Goal: Task Accomplishment & Management: Manage account settings

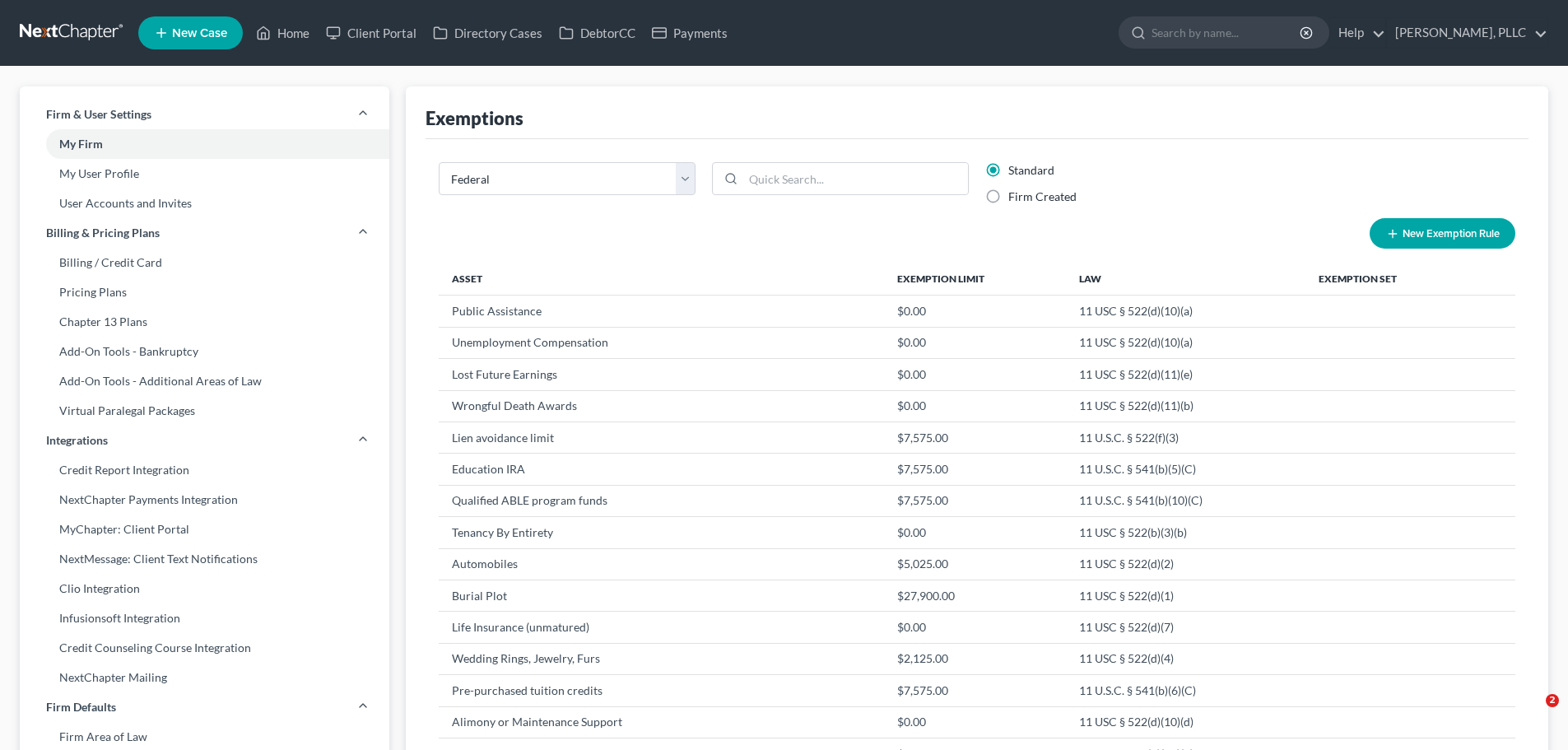
select select "0"
click at [1517, 36] on link "[PERSON_NAME], PLLC" at bounding box center [1467, 33] width 161 height 30
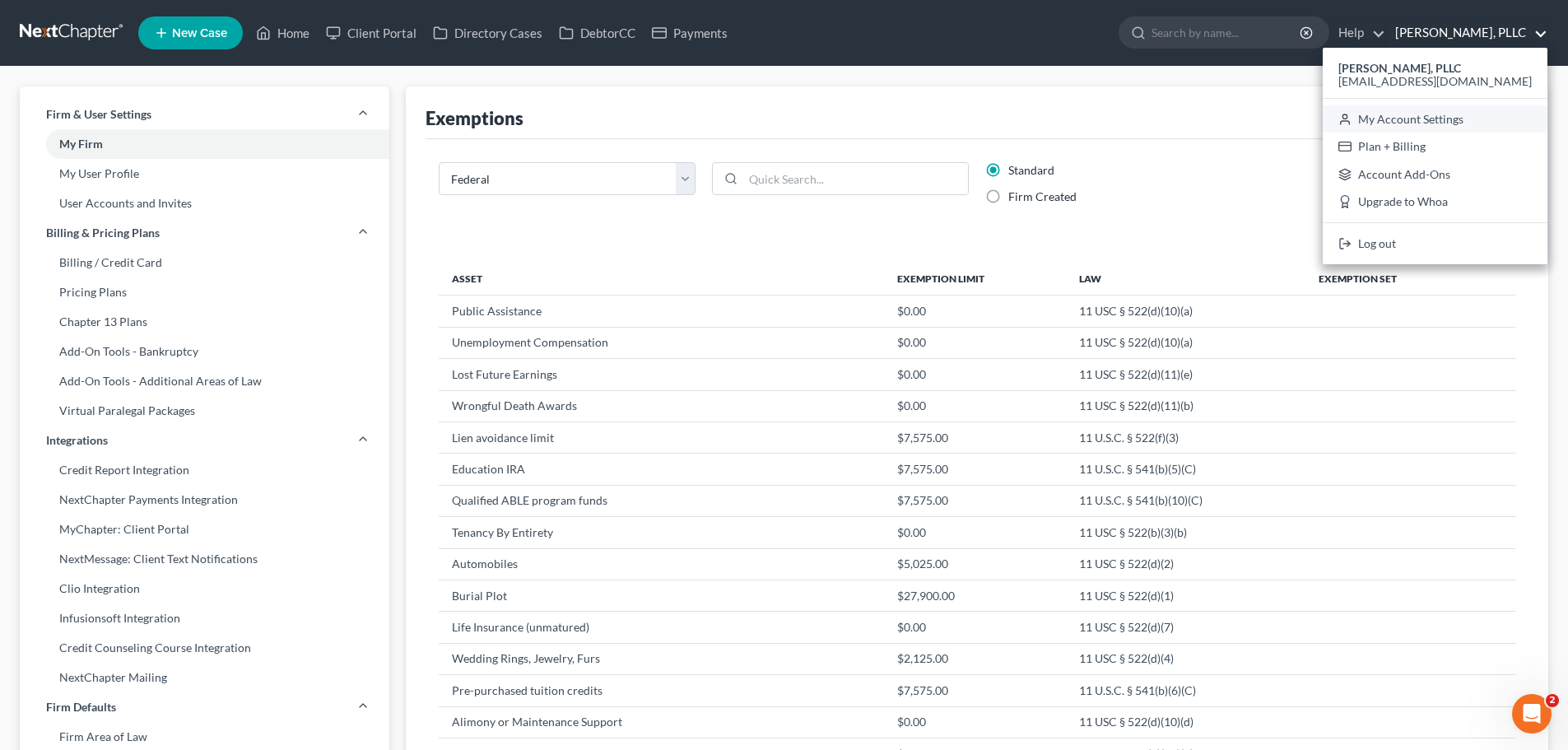
click at [1465, 123] on link "My Account Settings" at bounding box center [1435, 119] width 224 height 28
select select "78"
select select "23"
select select "45"
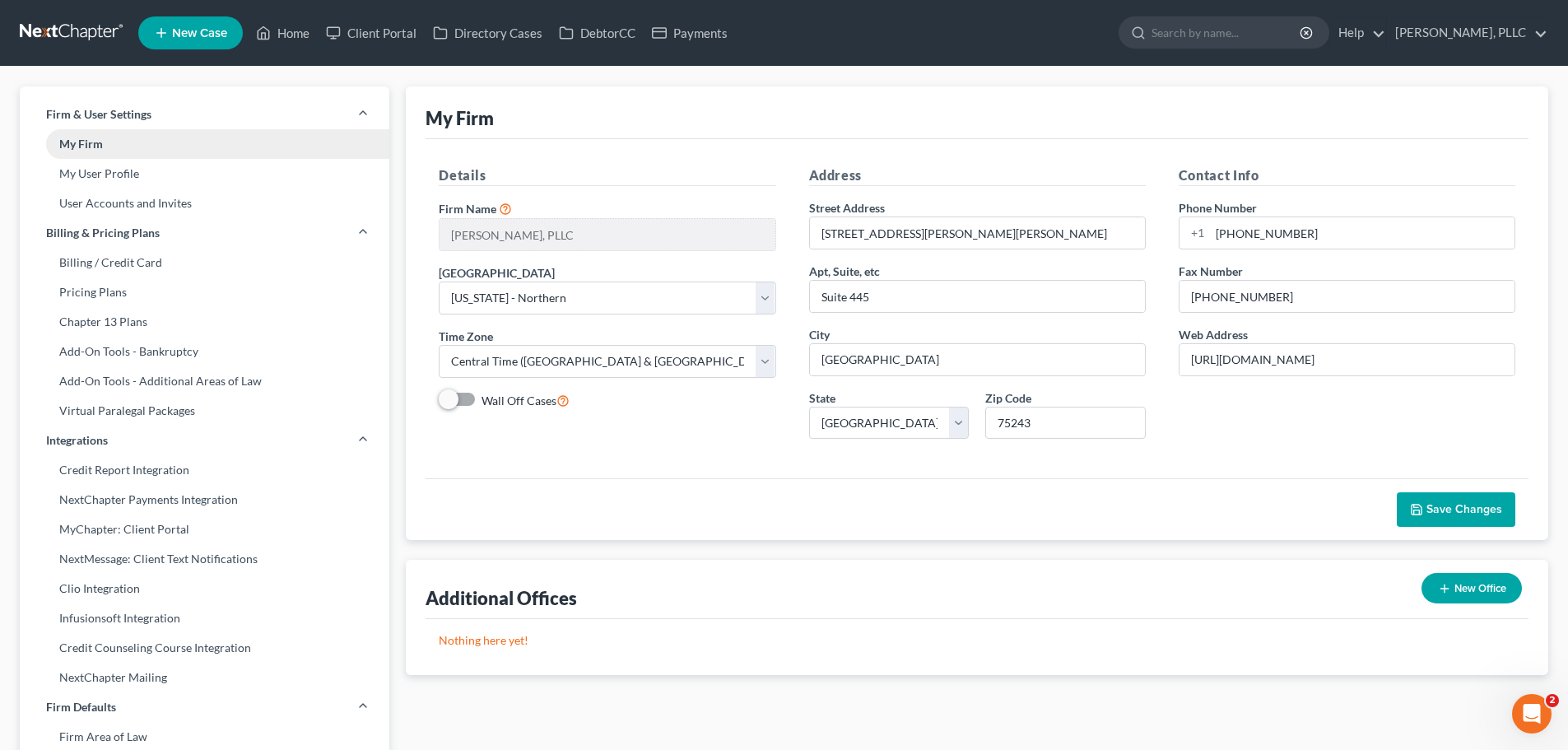
click at [116, 146] on link "My Firm" at bounding box center [204, 144] width 370 height 30
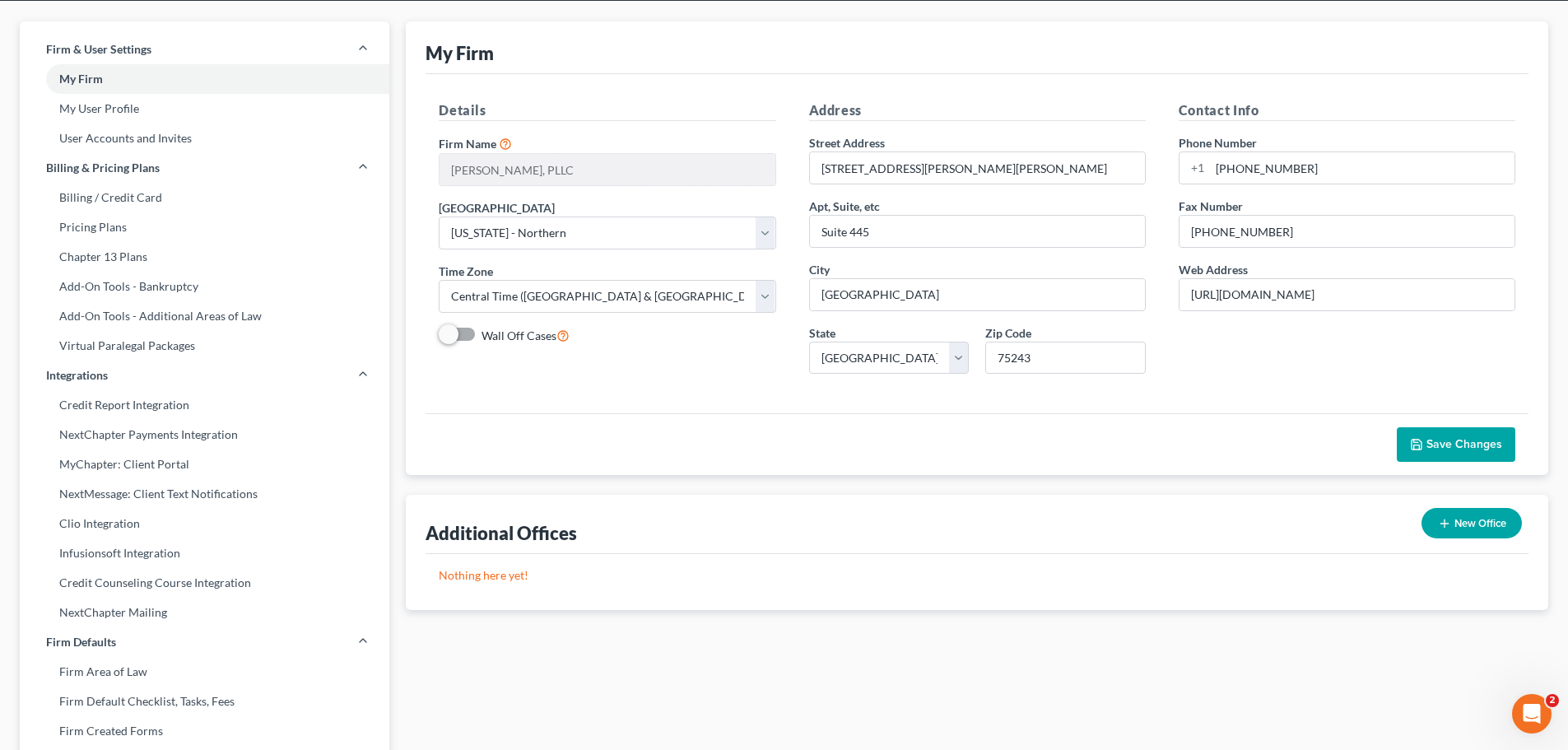
scroll to position [64, 0]
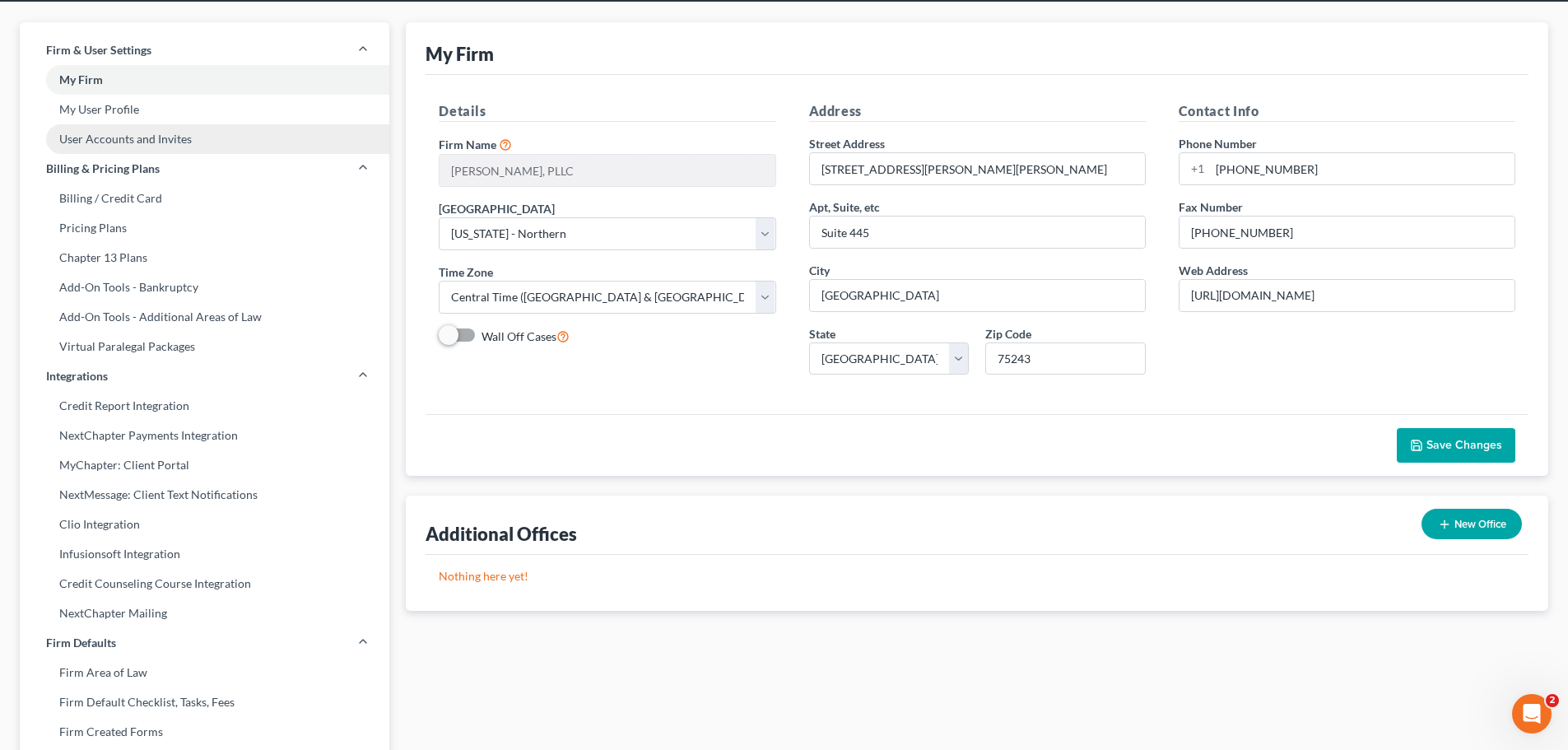
click at [123, 137] on link "User Accounts and Invites" at bounding box center [204, 139] width 370 height 30
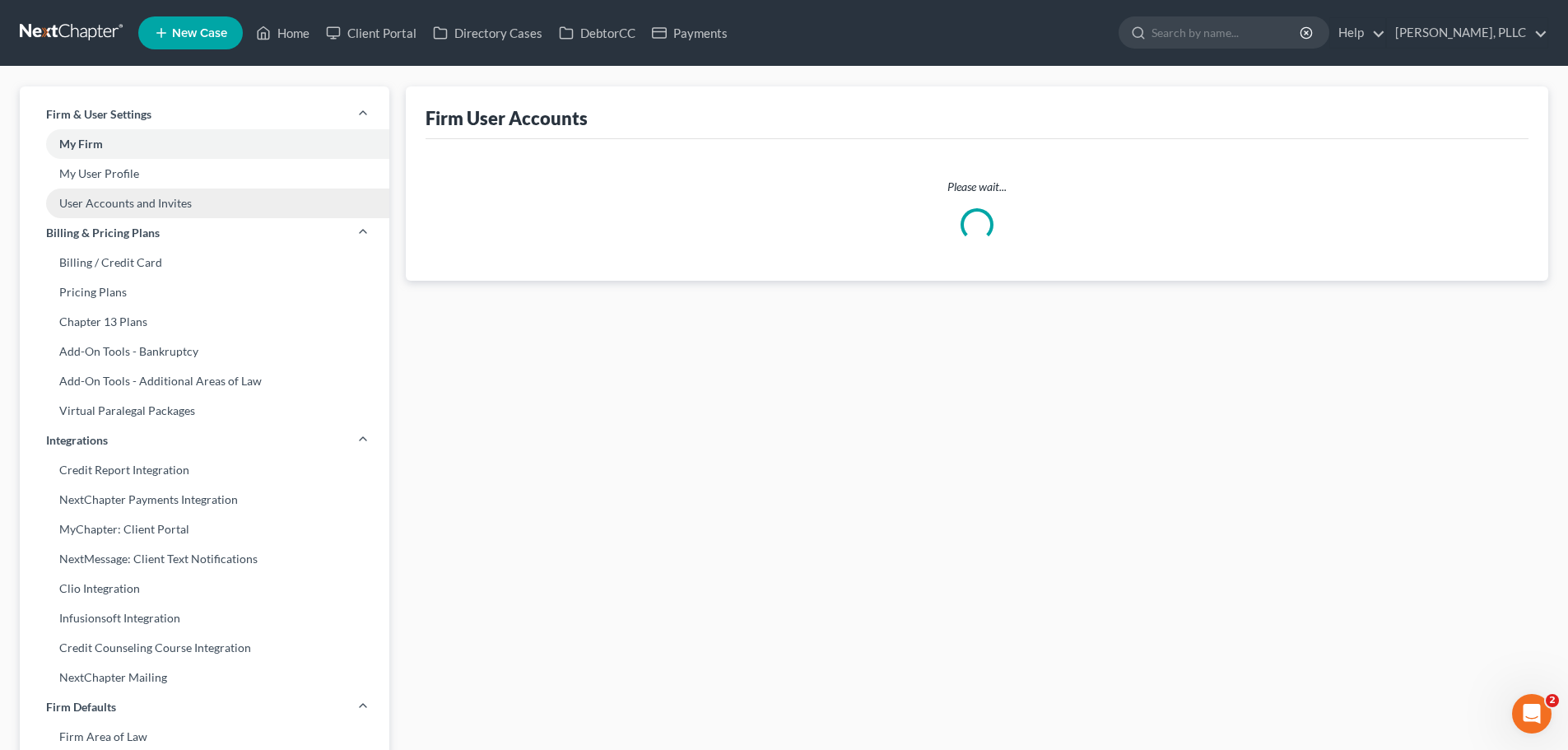
select select "0"
select select "2"
select select "1"
select select "0"
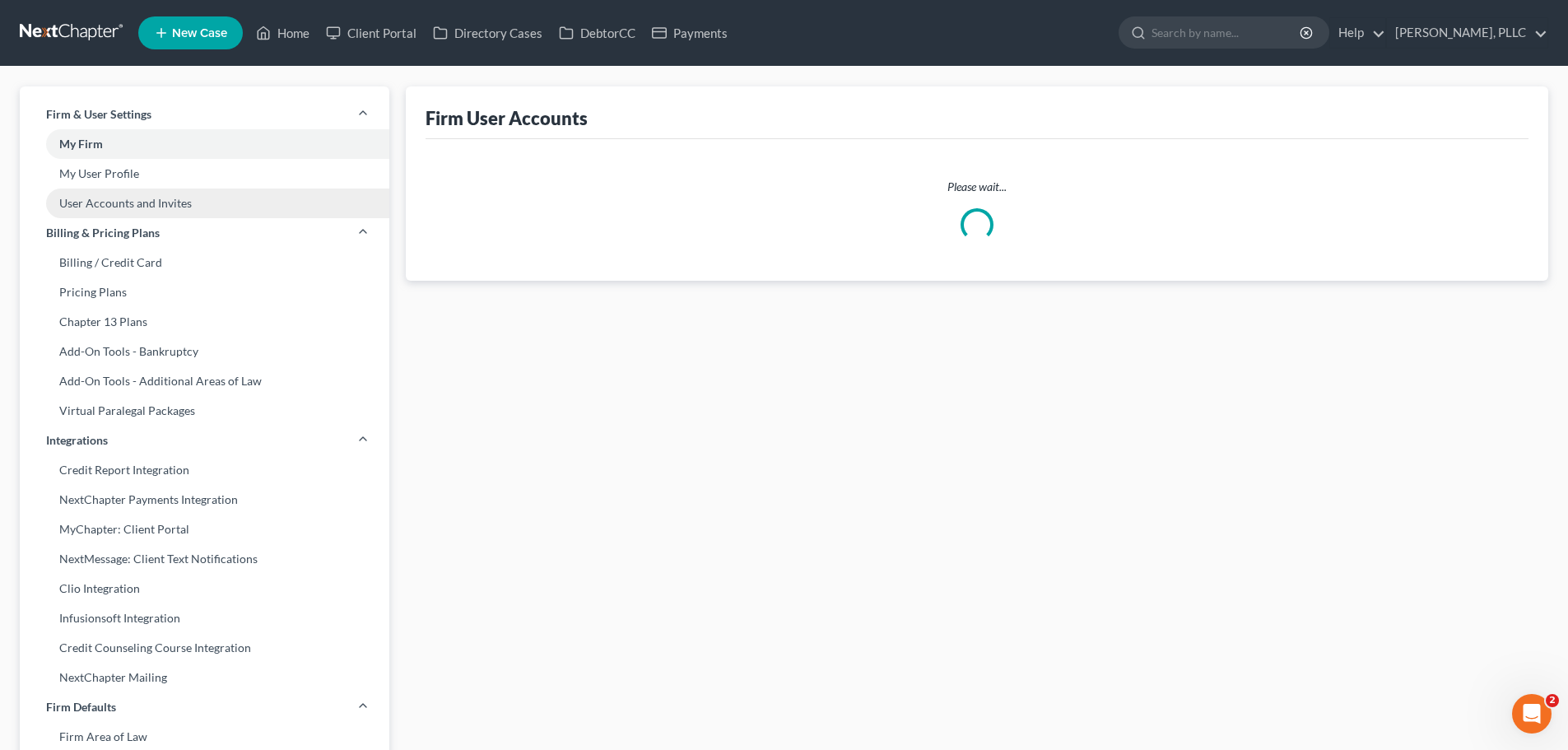
select select "2"
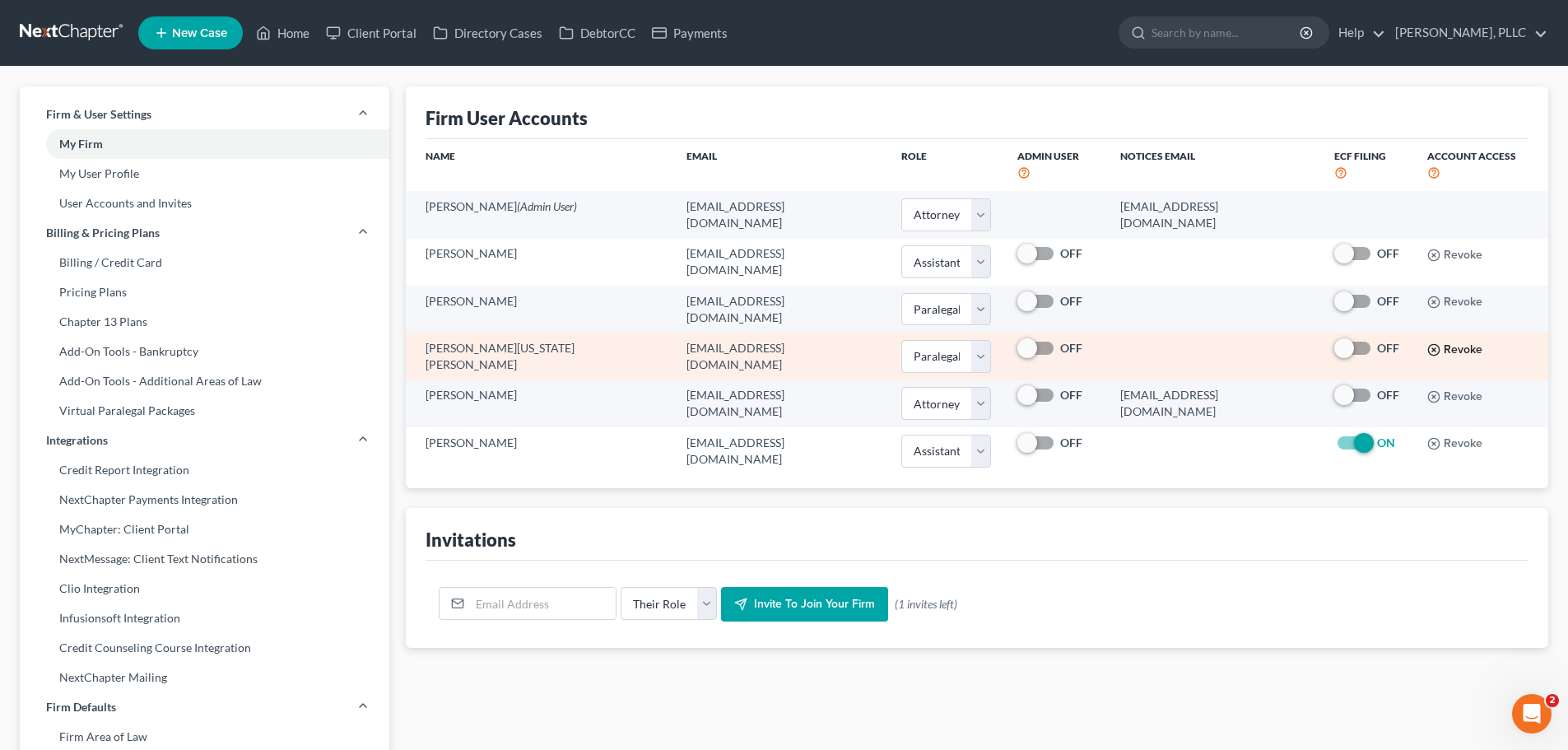
click at [1428, 345] on circle "button" at bounding box center [1433, 350] width 10 height 10
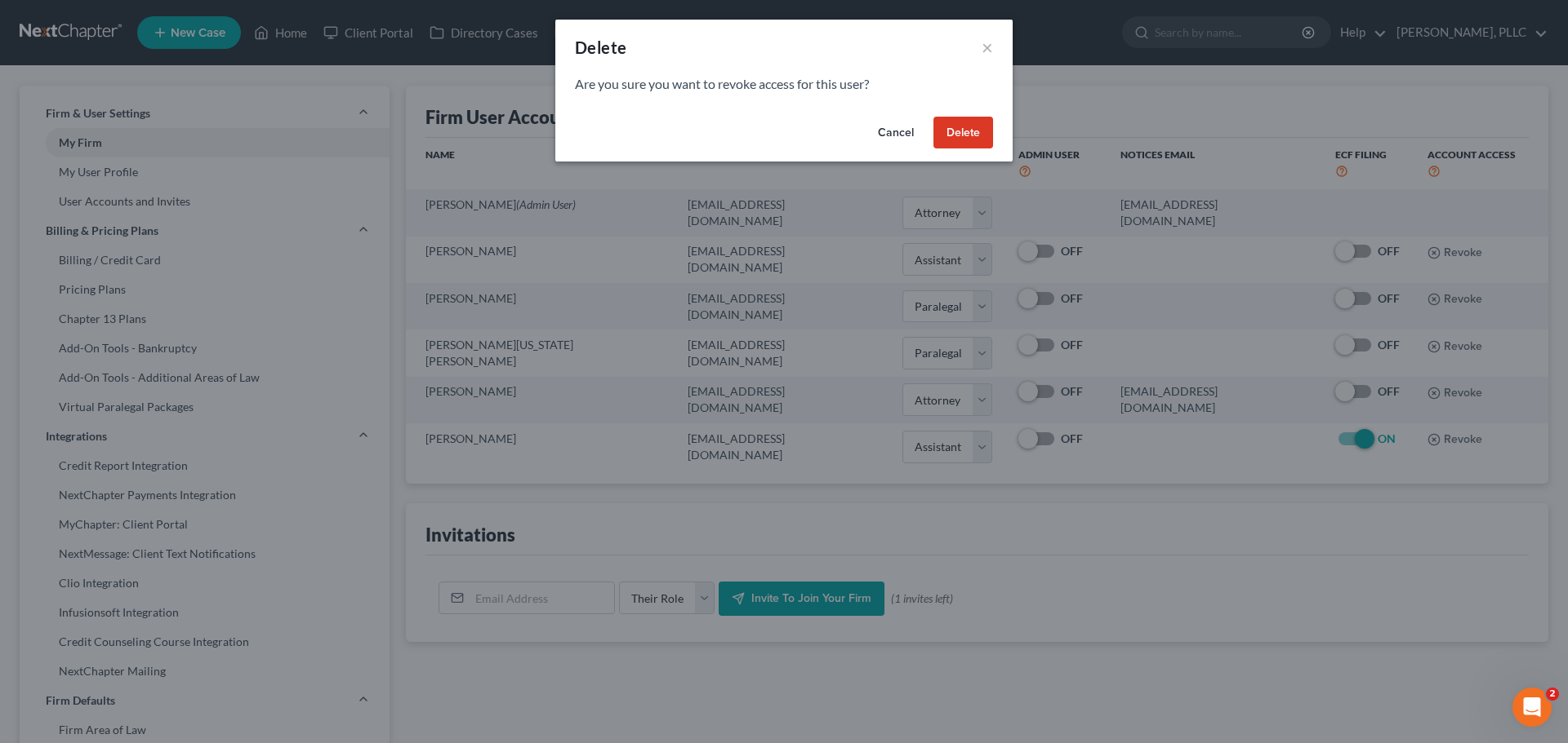
click at [951, 141] on button "Delete" at bounding box center [963, 133] width 60 height 33
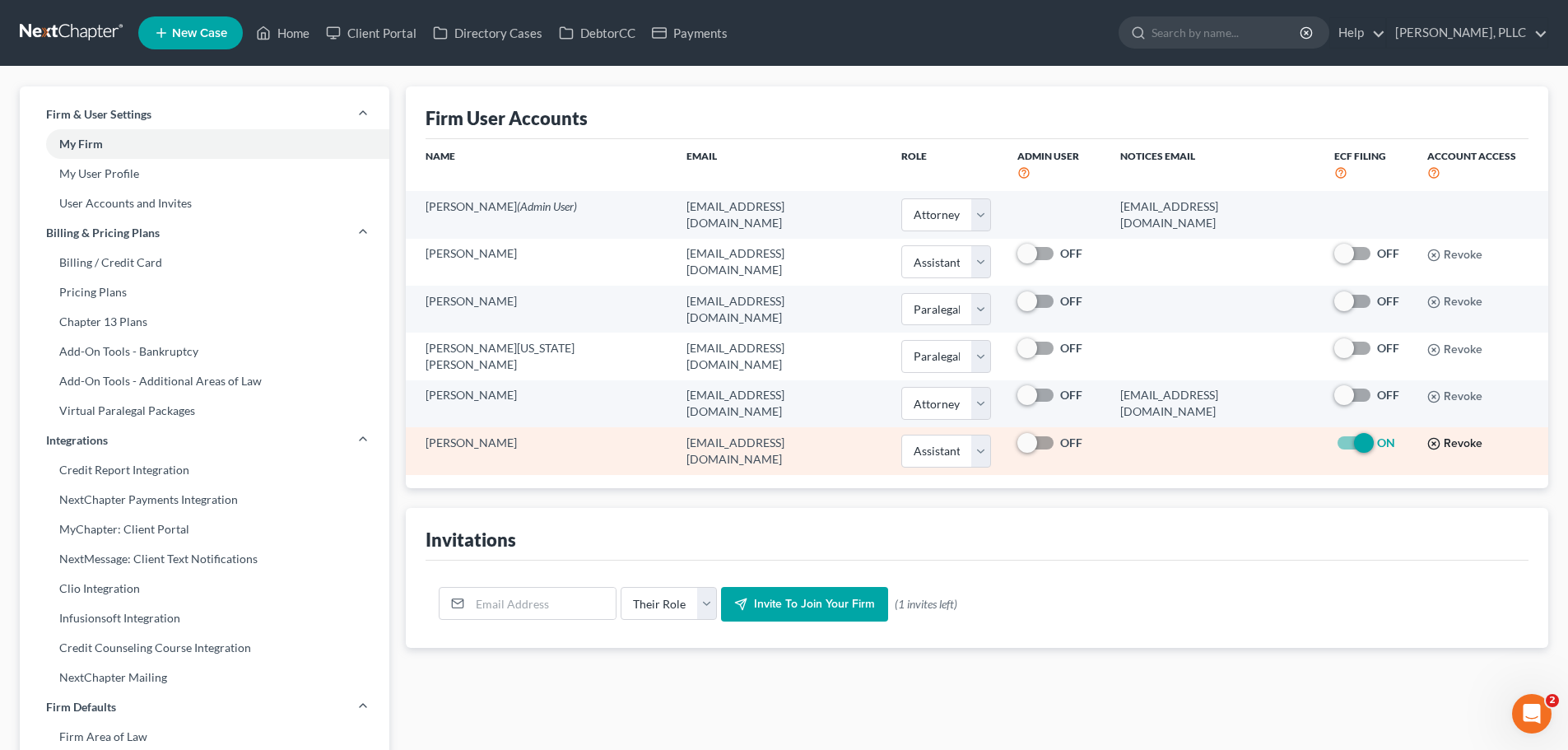
click at [1428, 438] on icon "button" at bounding box center [1434, 444] width 13 height 13
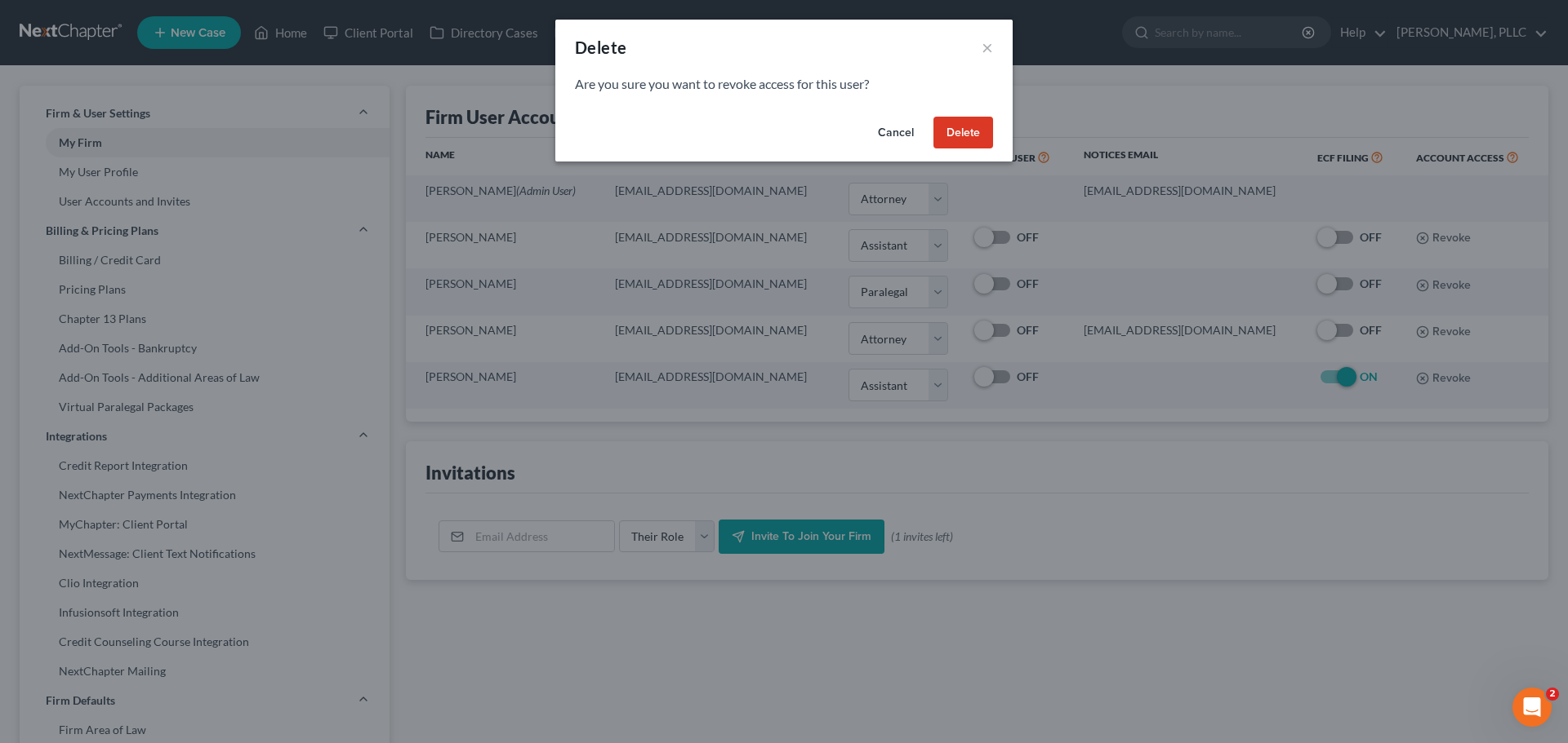
click at [969, 135] on button "Delete" at bounding box center [963, 133] width 60 height 33
